Goal: Task Accomplishment & Management: Complete application form

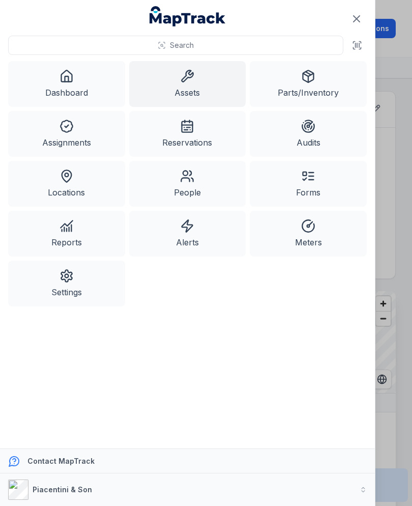
click at [355, 49] on icon at bounding box center [355, 48] width 2 height 2
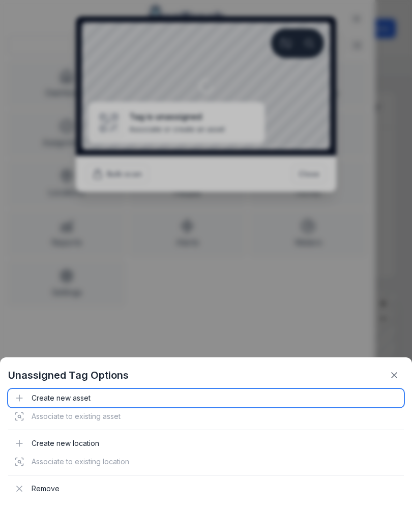
click at [41, 402] on div "Create new asset" at bounding box center [206, 398] width 396 height 18
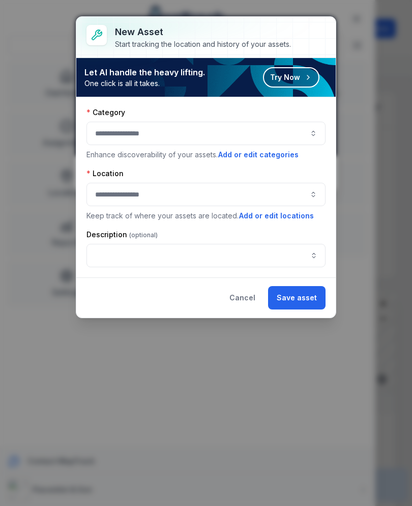
click at [244, 140] on div at bounding box center [206, 133] width 239 height 23
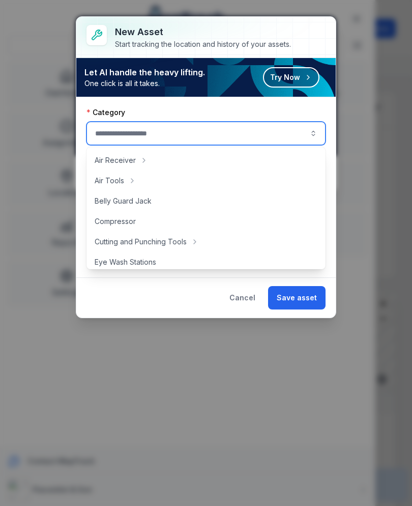
type input "*"
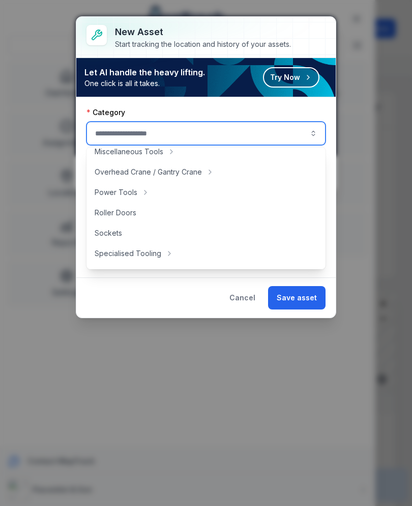
scroll to position [417, 0]
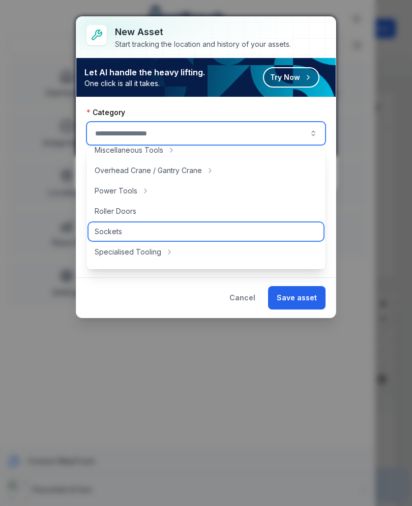
click at [101, 232] on span "Sockets" at bounding box center [108, 231] width 27 height 10
type input "*******"
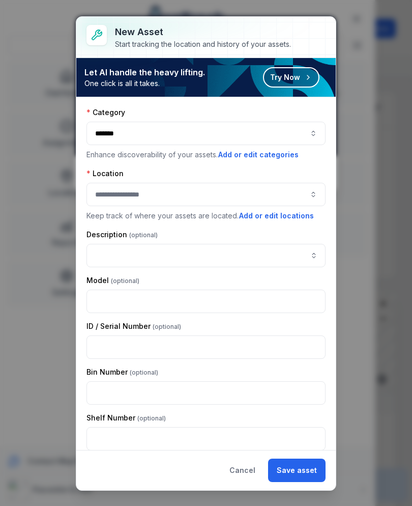
click at [287, 197] on div at bounding box center [206, 194] width 239 height 23
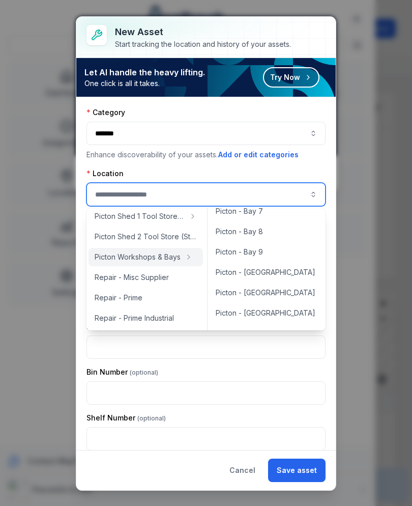
scroll to position [176, 0]
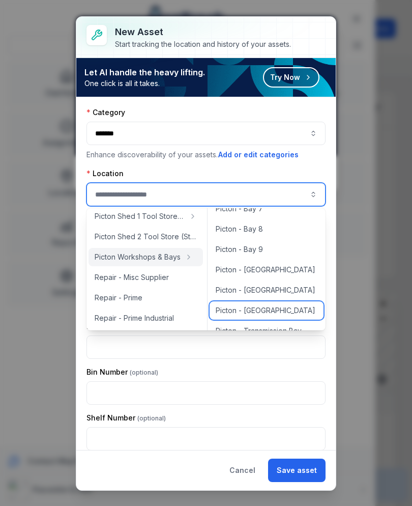
click at [277, 317] on div "Picton - [GEOGRAPHIC_DATA]" at bounding box center [267, 310] width 114 height 18
type input "**********"
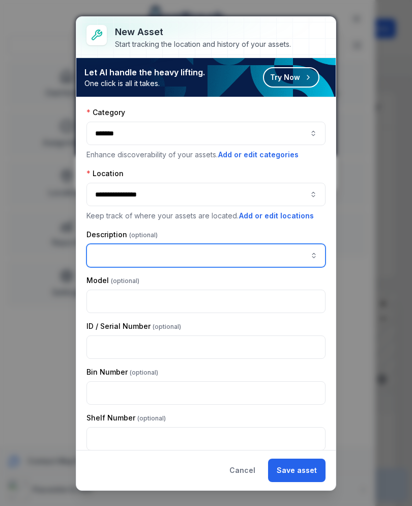
click at [268, 249] on input "asset-add:description-label" at bounding box center [206, 255] width 239 height 23
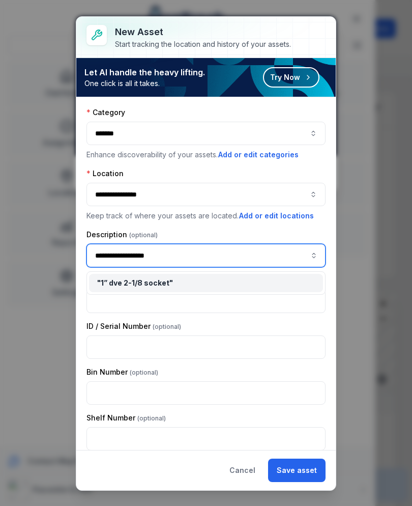
click at [243, 278] on div "" 1” dve 2-1/8 socket "" at bounding box center [206, 283] width 218 height 10
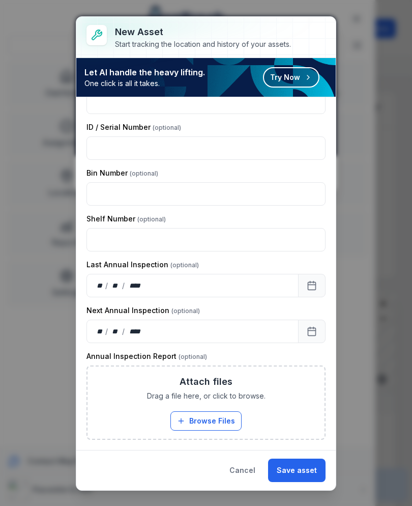
scroll to position [199, 0]
type input "**********"
click at [315, 473] on button "Save asset" at bounding box center [297, 470] width 58 height 23
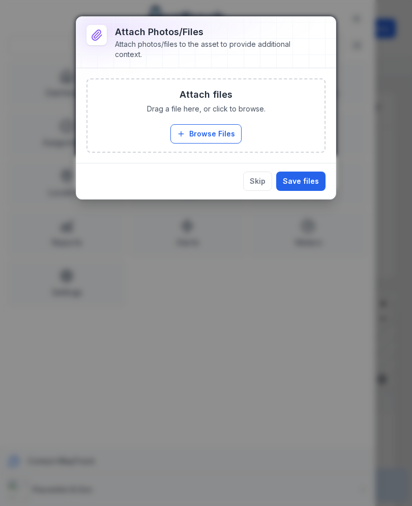
click at [226, 138] on button "Browse Files" at bounding box center [206, 133] width 71 height 19
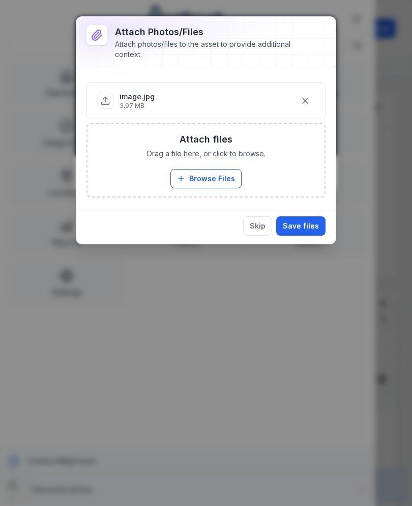
click at [296, 220] on button "Save files" at bounding box center [300, 225] width 49 height 19
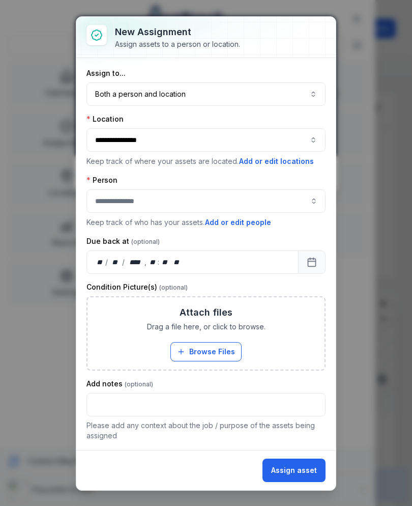
click at [255, 91] on button "Both a person and location ****" at bounding box center [206, 93] width 239 height 23
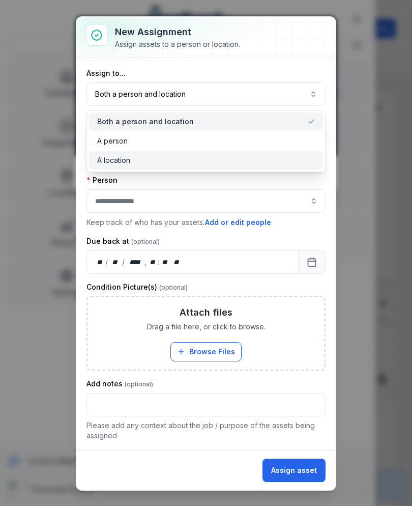
click at [231, 166] on div "A location" at bounding box center [206, 160] width 234 height 18
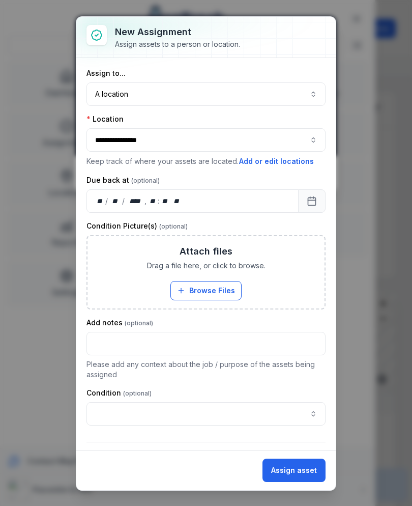
click at [303, 459] on button "Assign asset" at bounding box center [294, 470] width 63 height 23
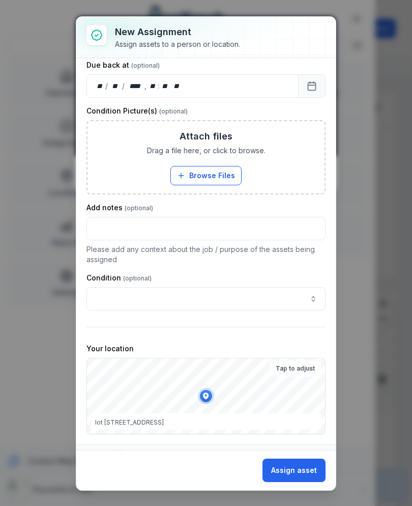
scroll to position [130, 0]
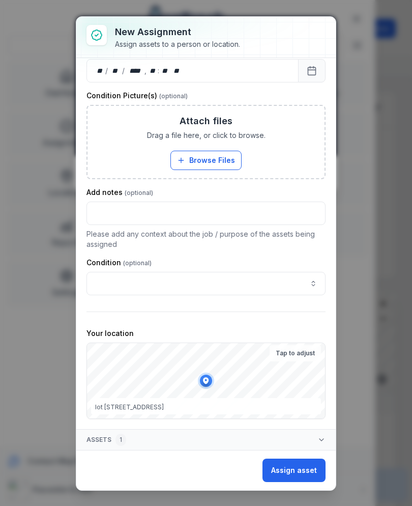
click at [307, 473] on button "Assign asset" at bounding box center [294, 470] width 63 height 23
